Goal: Find specific page/section: Find specific page/section

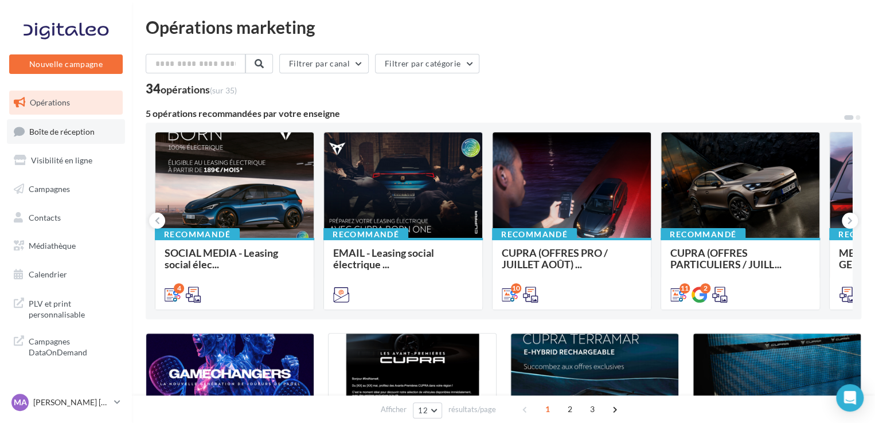
click at [58, 126] on link "Boîte de réception" at bounding box center [66, 131] width 118 height 25
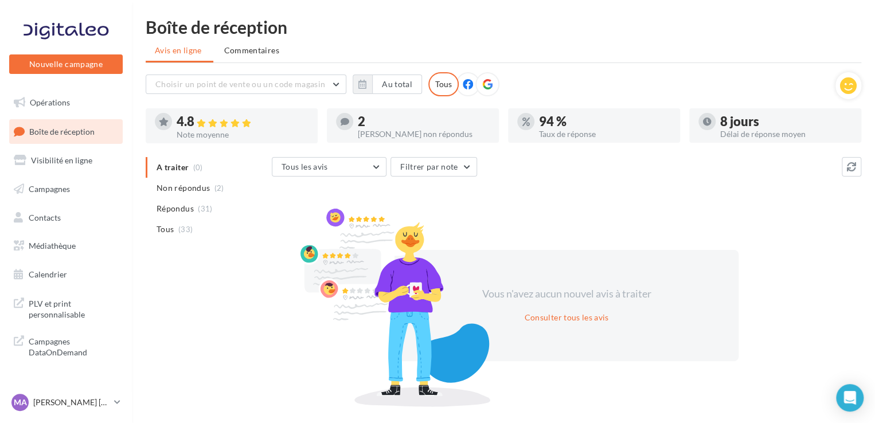
click at [486, 82] on icon at bounding box center [487, 84] width 10 height 10
